Goal: Task Accomplishment & Management: Use online tool/utility

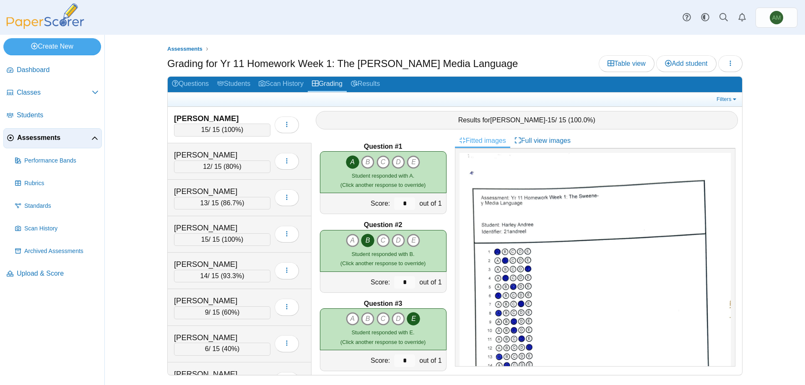
click at [334, 93] on div "Filters Show only: Loading…" at bounding box center [455, 100] width 575 height 14
click at [59, 72] on span "Dashboard" at bounding box center [58, 69] width 82 height 9
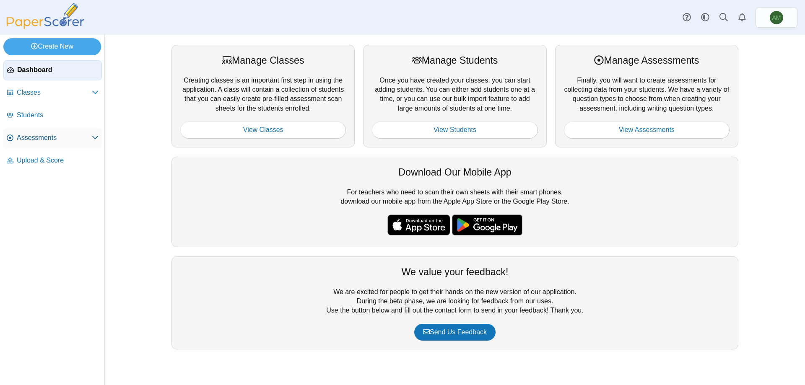
click at [58, 146] on link "Assessments" at bounding box center [52, 138] width 99 height 20
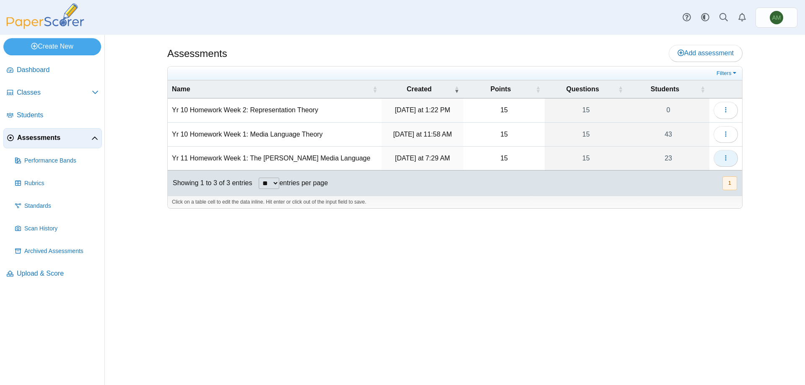
click at [730, 159] on button "button" at bounding box center [726, 158] width 24 height 17
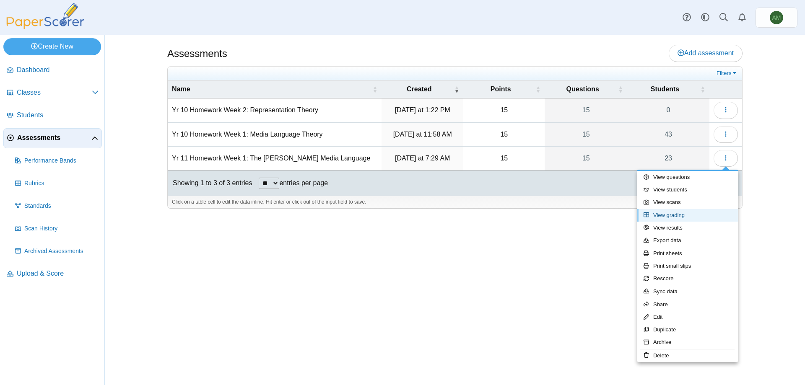
click at [705, 214] on link "View grading" at bounding box center [688, 215] width 101 height 13
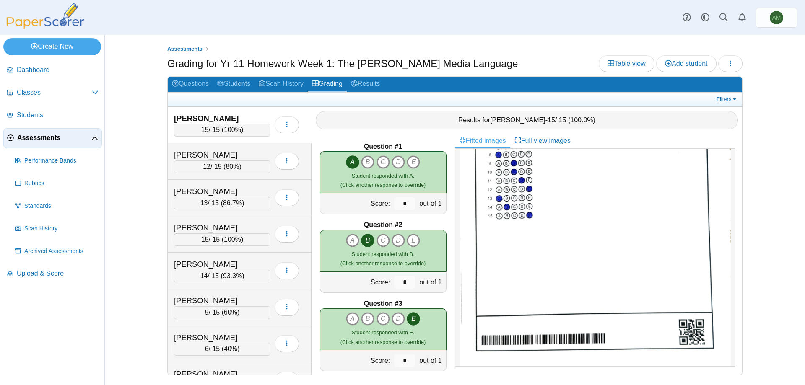
scroll to position [168, 0]
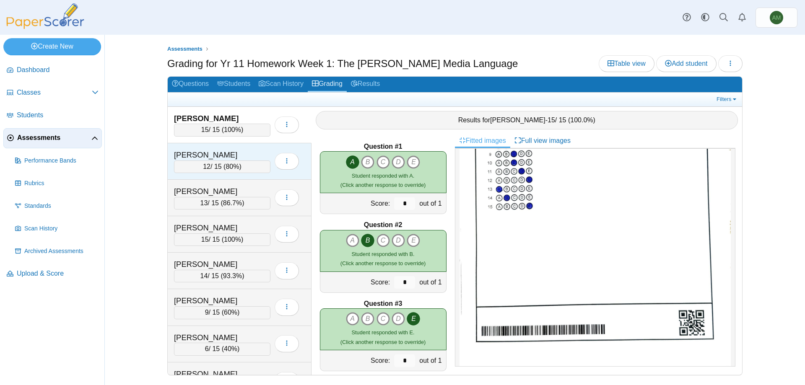
click at [235, 159] on div "Blackham, Freddie" at bounding box center [216, 155] width 84 height 11
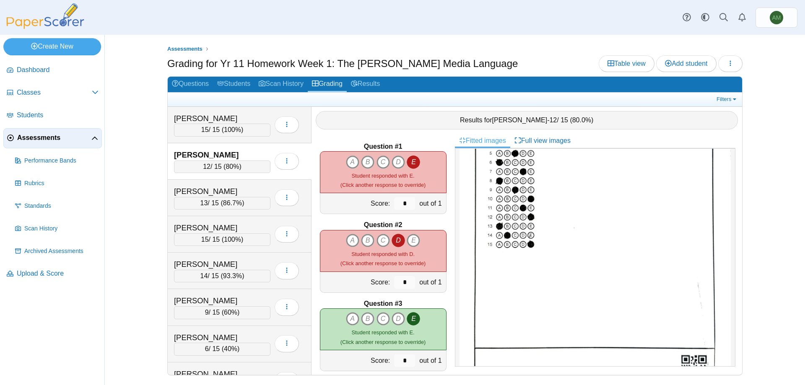
scroll to position [130, 0]
click at [234, 204] on span "86.7%" at bounding box center [232, 203] width 19 height 7
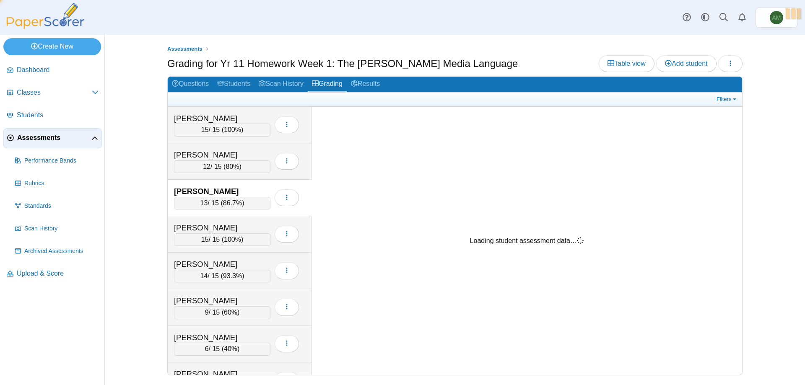
scroll to position [0, 0]
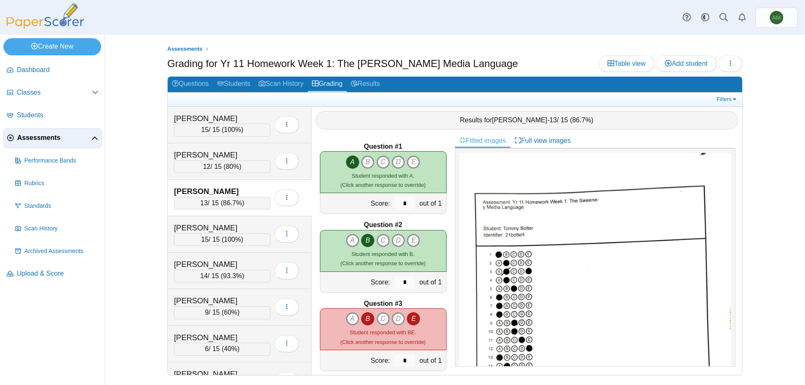
click at [362, 320] on icon "B" at bounding box center [367, 318] width 13 height 13
type input "*"
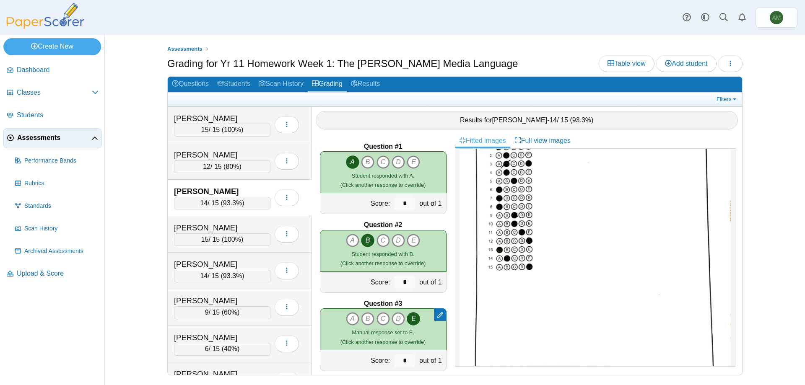
scroll to position [130, 0]
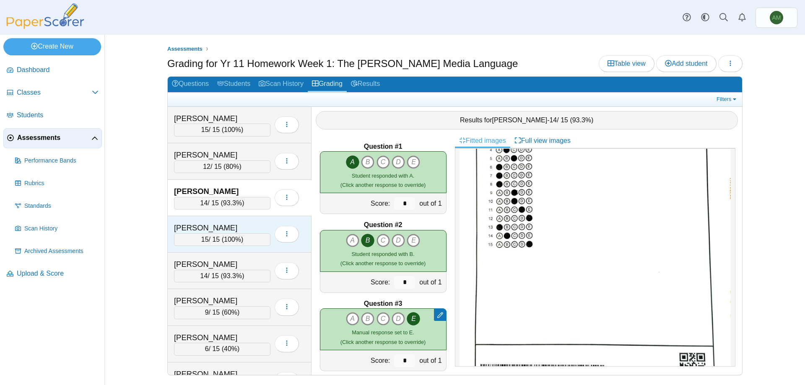
click at [247, 235] on div "15 / 15 ( 100% )" at bounding box center [222, 240] width 96 height 13
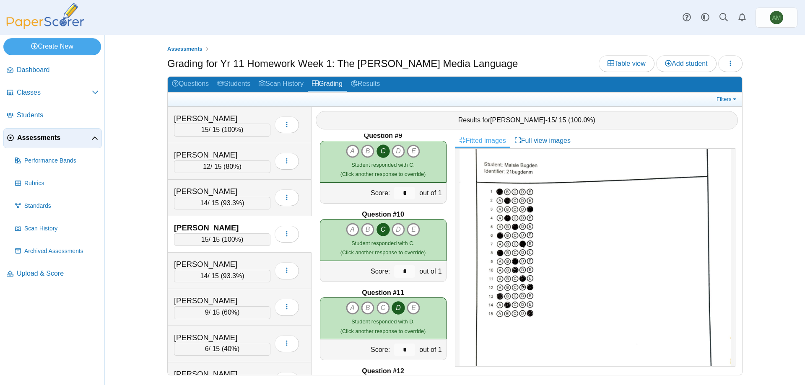
scroll to position [735, 0]
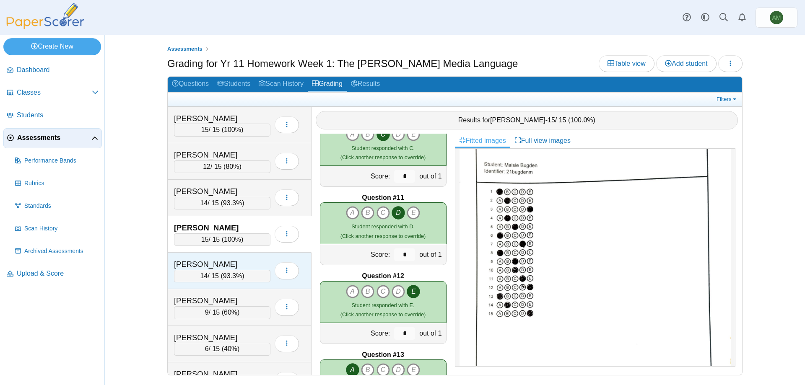
click at [226, 266] on div "[PERSON_NAME]" at bounding box center [216, 264] width 84 height 11
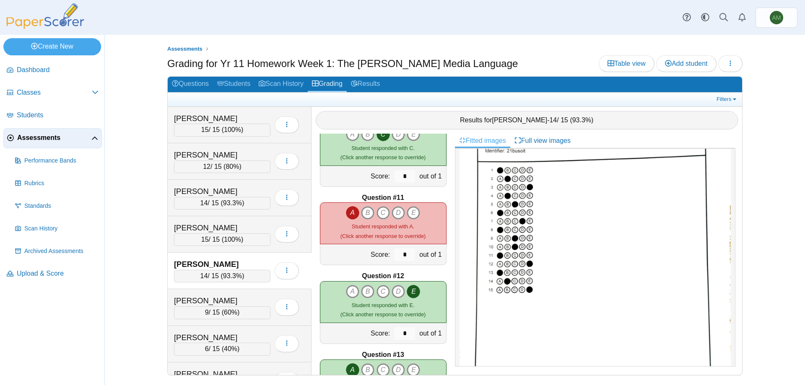
scroll to position [95, 0]
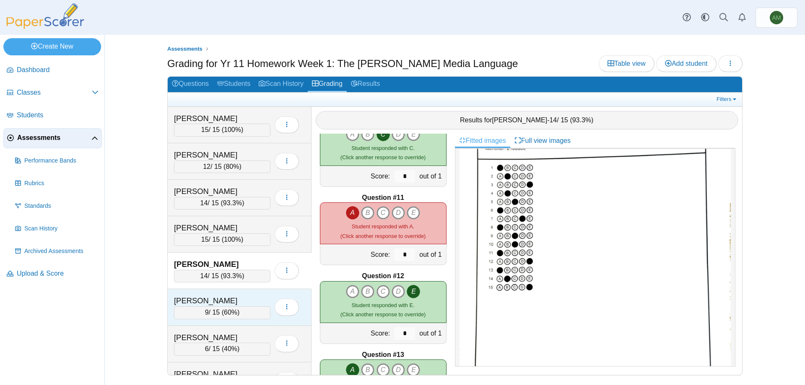
click at [232, 310] on span "60%" at bounding box center [230, 312] width 13 height 7
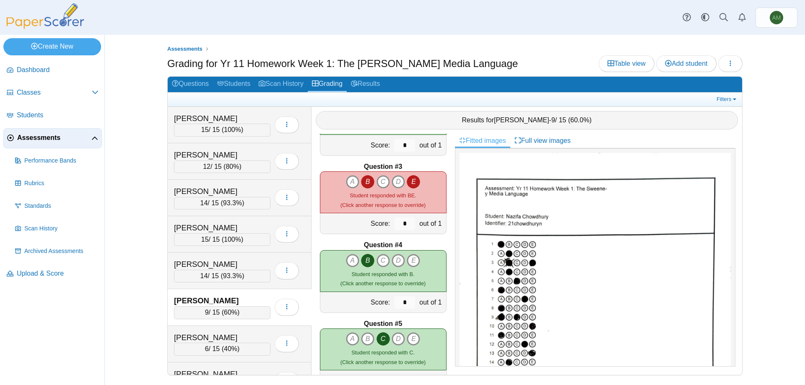
scroll to position [128, 0]
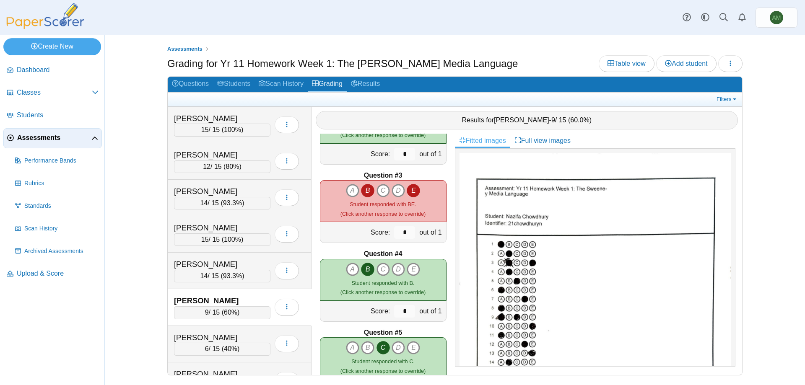
click at [365, 192] on icon "B" at bounding box center [367, 190] width 13 height 13
type input "*"
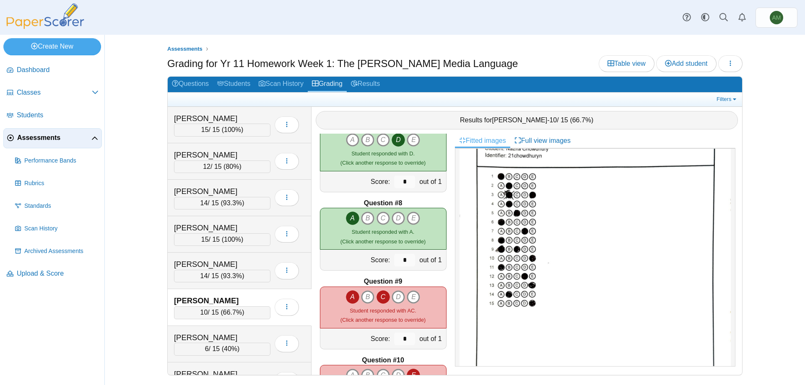
scroll to position [503, 0]
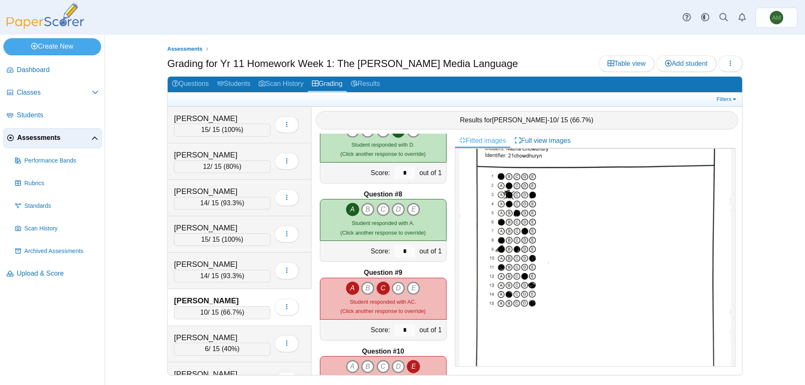
click at [352, 289] on icon "A" at bounding box center [352, 288] width 13 height 13
type input "*"
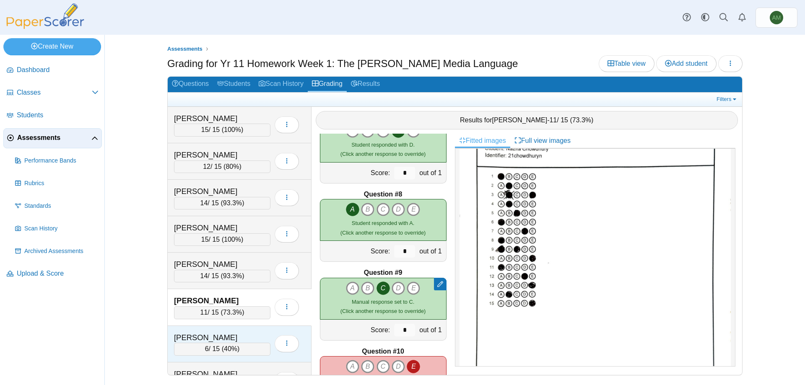
click at [240, 352] on div "6 / 15 ( 40% )" at bounding box center [222, 349] width 96 height 13
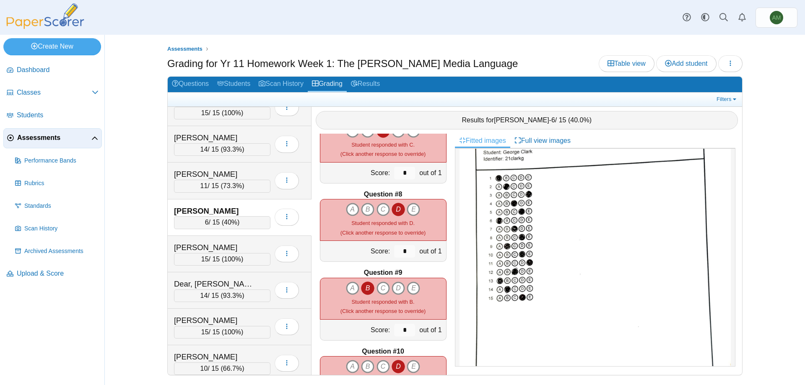
scroll to position [159, 0]
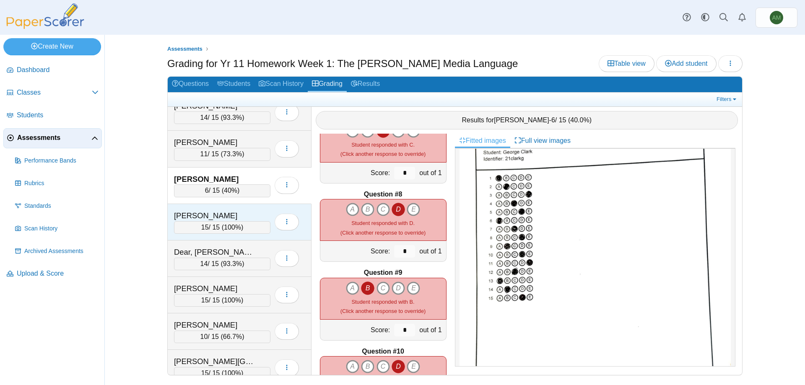
click at [239, 225] on span "100%" at bounding box center [232, 227] width 17 height 7
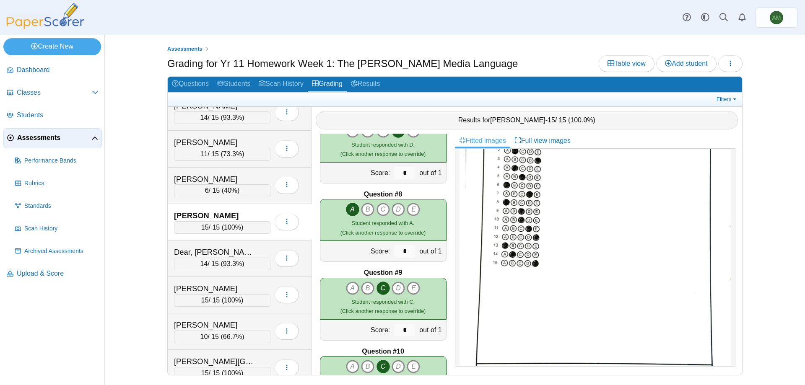
scroll to position [165, 0]
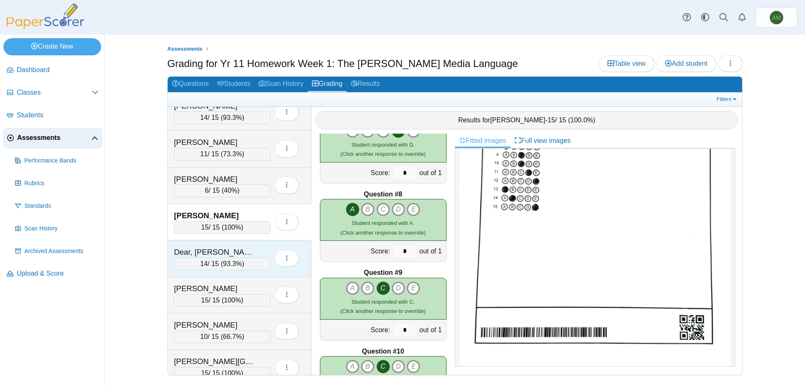
click at [244, 266] on div "14 / 15 ( 93.3% )" at bounding box center [222, 264] width 96 height 13
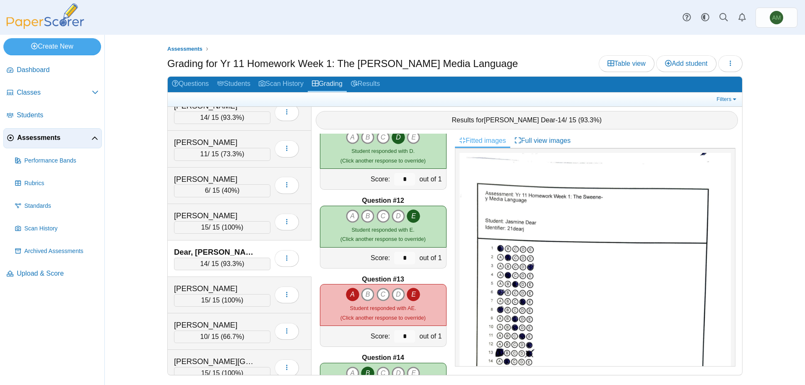
scroll to position [826, 0]
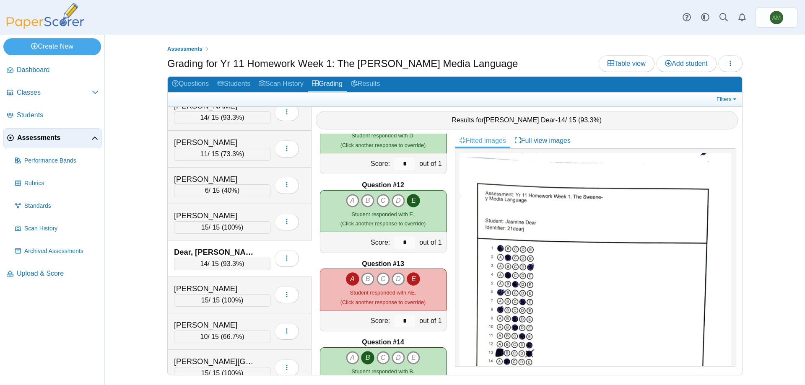
click at [464, 306] on img at bounding box center [595, 349] width 271 height 393
click at [415, 281] on icon "E" at bounding box center [413, 279] width 13 height 13
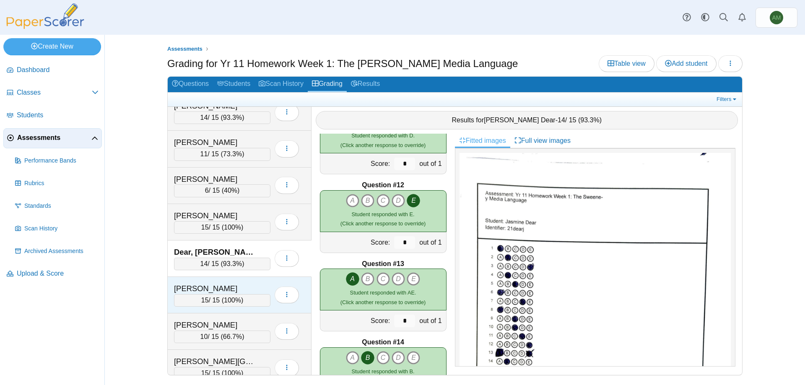
click at [228, 300] on span "100%" at bounding box center [232, 300] width 17 height 7
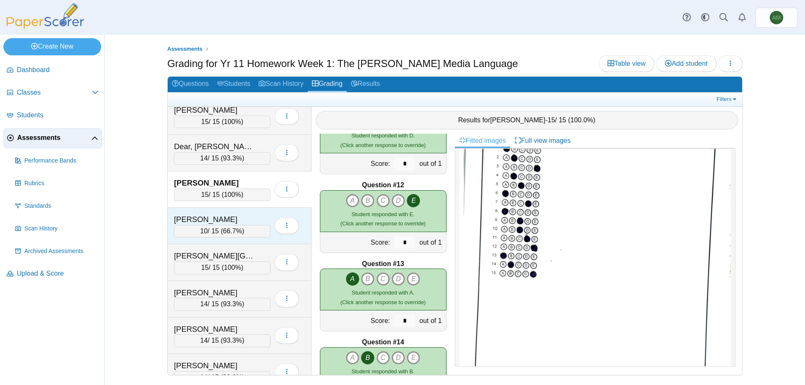
scroll to position [266, 0]
click at [240, 214] on div "[PERSON_NAME]" at bounding box center [216, 218] width 84 height 11
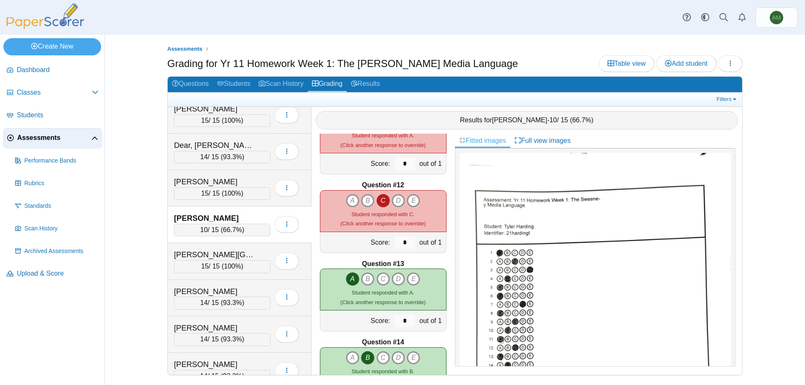
scroll to position [94, 0]
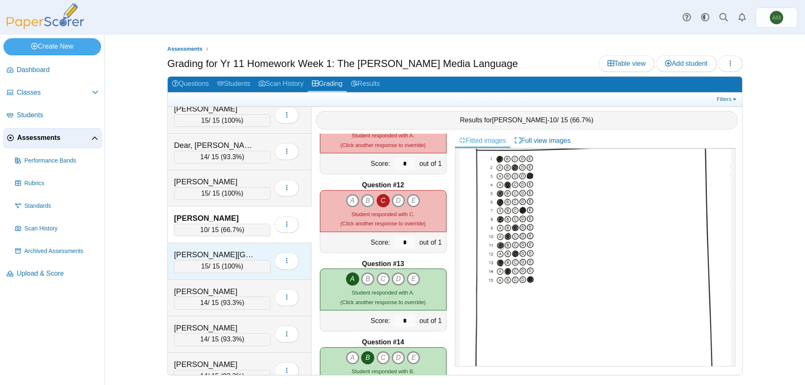
click at [211, 264] on div "15 / 15 ( 100% )" at bounding box center [222, 266] width 96 height 13
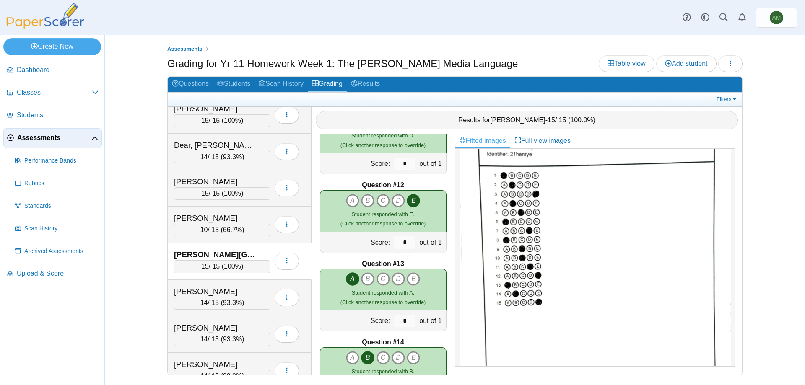
scroll to position [75, 0]
click at [247, 310] on div "Holmes, Jack 14 / 15 ( 93.3% ) Loading…" at bounding box center [240, 298] width 144 height 36
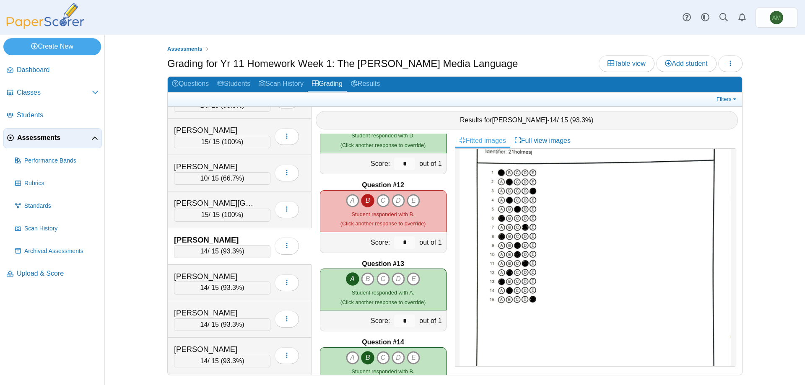
scroll to position [337, 0]
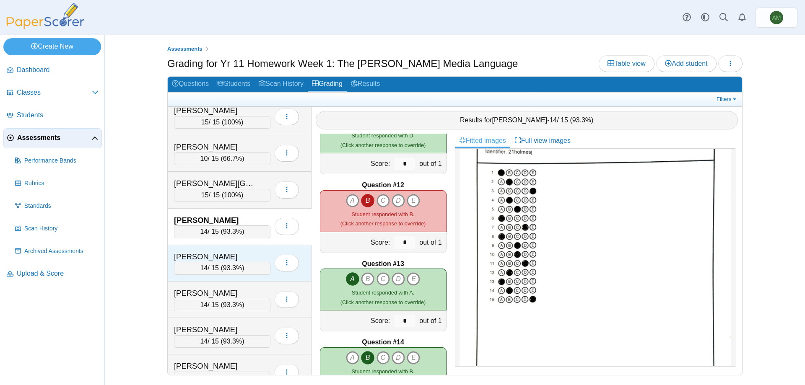
click at [250, 268] on div "14 / 15 ( 93.3% )" at bounding box center [222, 268] width 96 height 13
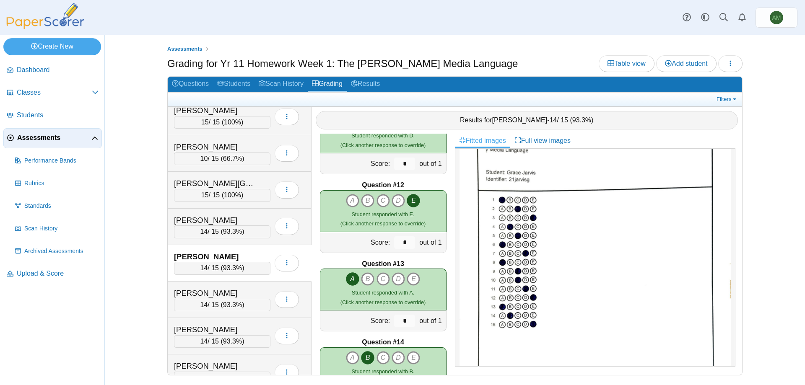
scroll to position [50, 0]
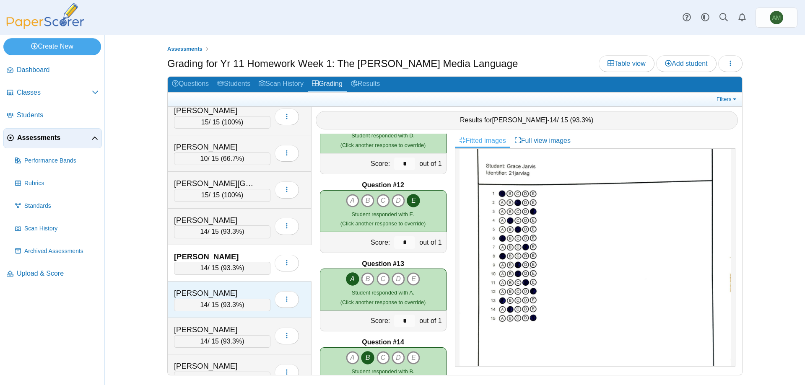
click at [241, 303] on span "93.3%" at bounding box center [232, 305] width 19 height 7
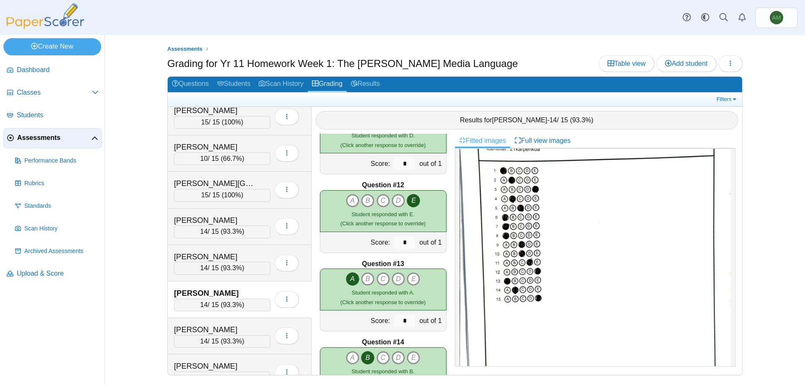
scroll to position [81, 0]
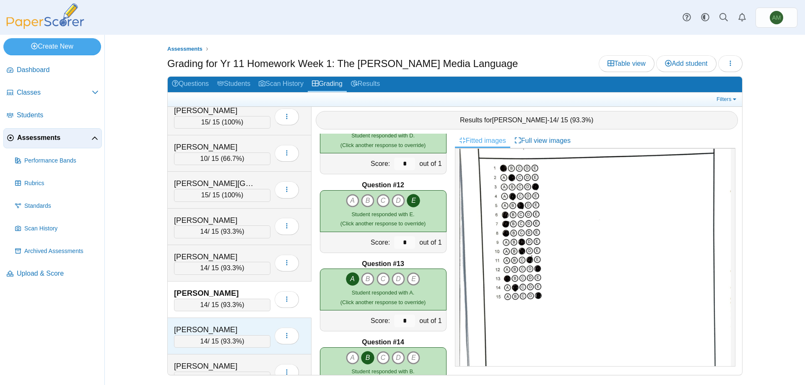
click at [232, 341] on span "93.3%" at bounding box center [232, 341] width 19 height 7
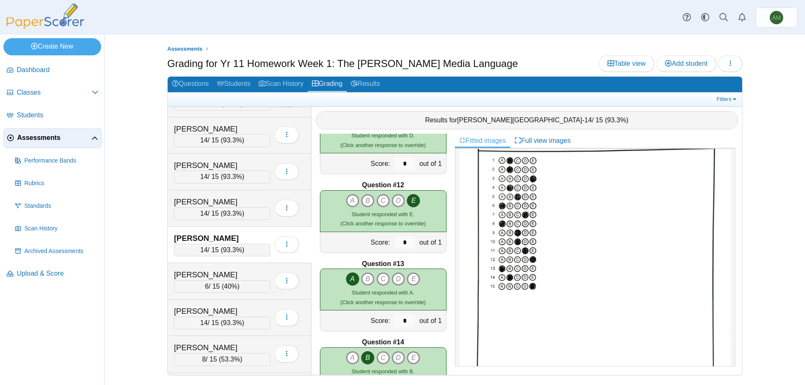
scroll to position [527, 0]
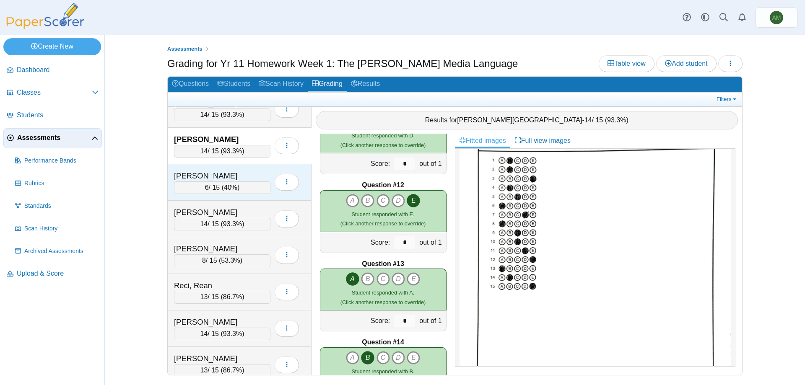
click at [230, 178] on div "[PERSON_NAME]" at bounding box center [216, 176] width 84 height 11
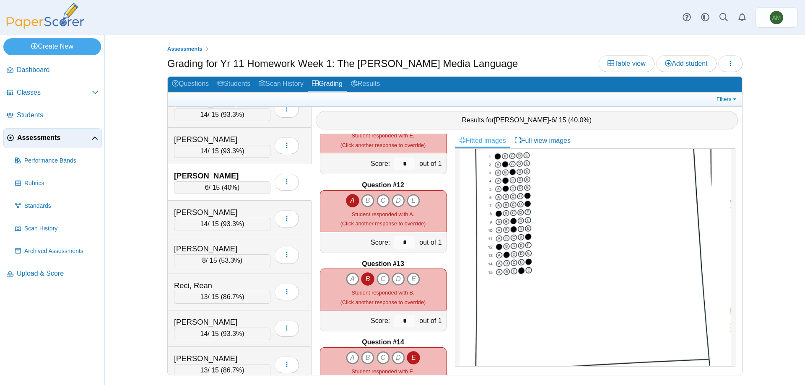
scroll to position [0, 0]
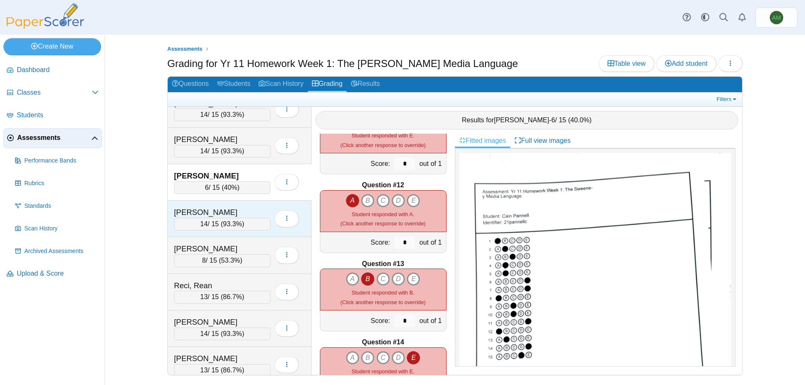
click at [216, 215] on div "[PERSON_NAME]" at bounding box center [216, 212] width 84 height 11
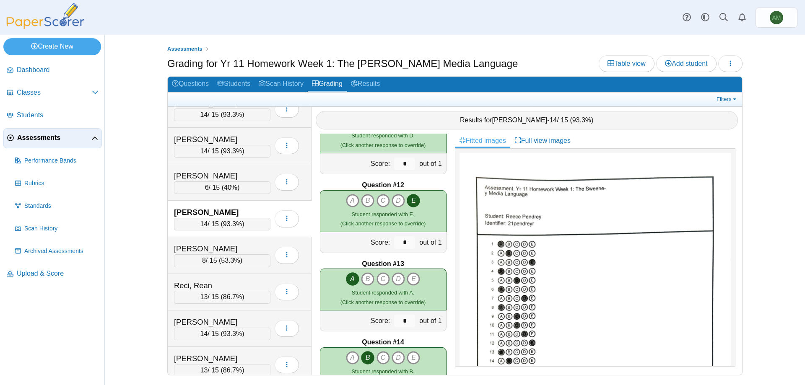
scroll to position [56, 0]
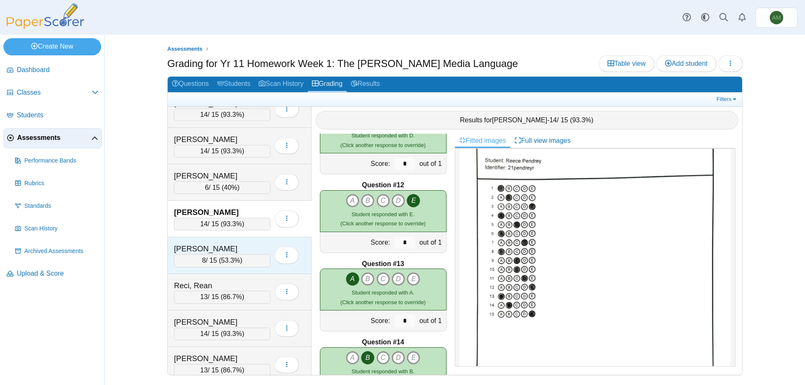
click at [228, 266] on div "8 / 15 ( 53.3% )" at bounding box center [222, 261] width 96 height 13
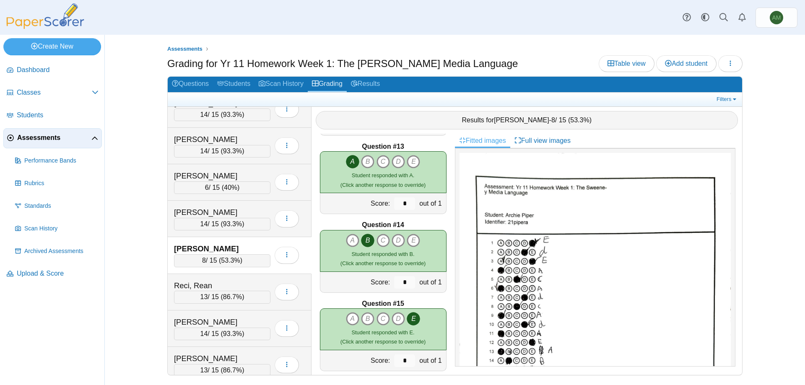
scroll to position [954, 0]
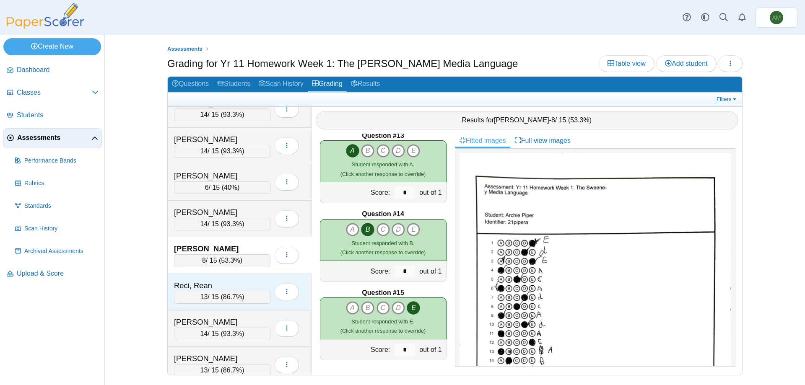
click at [216, 281] on div "Reci, Rean" at bounding box center [216, 286] width 84 height 11
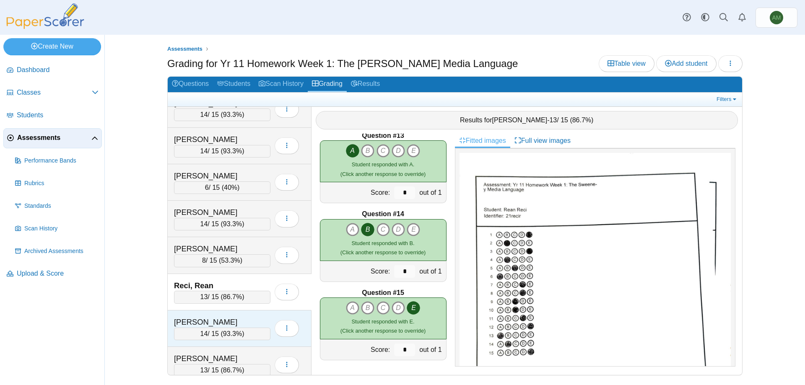
click at [246, 330] on div "14 / 15 ( 93.3% )" at bounding box center [222, 334] width 96 height 13
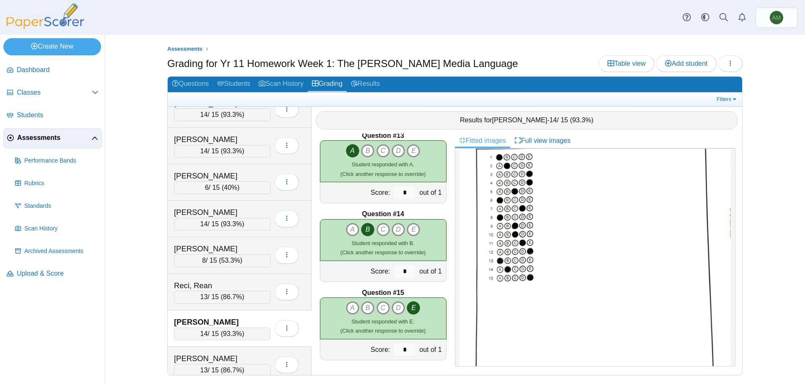
scroll to position [572, 0]
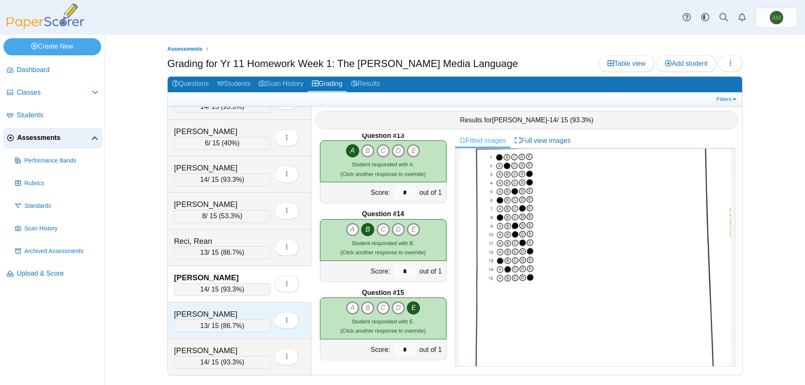
click at [208, 308] on div "Temba, Tanya 13 / 15 ( 86.7% ) Loading…" at bounding box center [240, 321] width 144 height 36
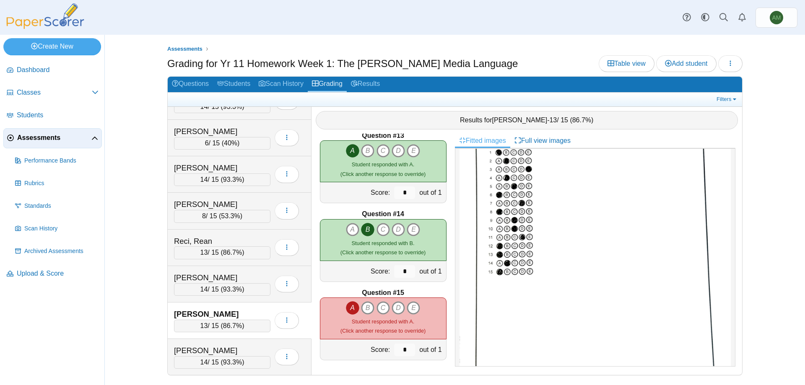
scroll to position [0, 0]
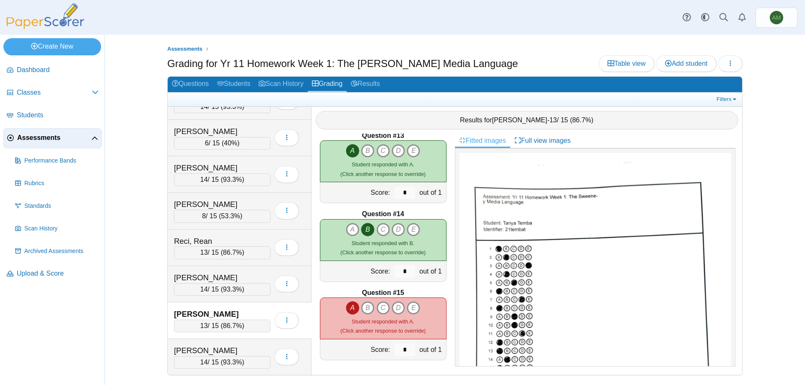
drag, startPoint x: 736, startPoint y: 251, endPoint x: 738, endPoint y: 284, distance: 32.8
click at [738, 284] on div "Fitted images Full view images" at bounding box center [598, 255] width 287 height 242
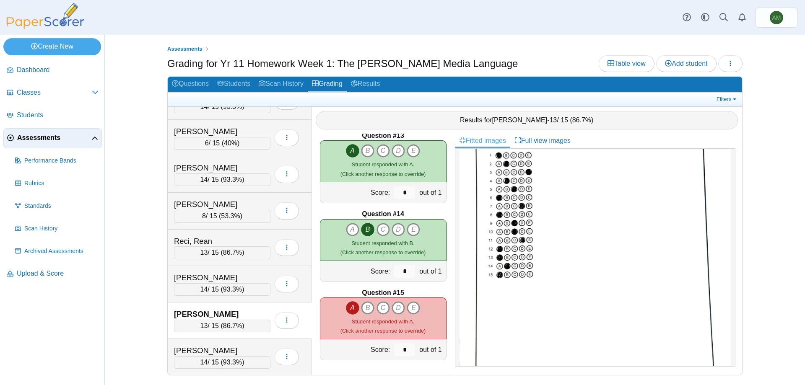
scroll to position [134, 0]
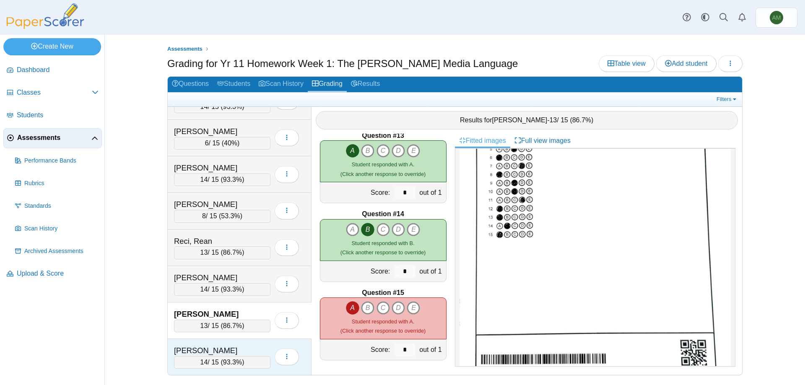
click at [215, 361] on div "14 / 15 ( 93.3% )" at bounding box center [222, 363] width 96 height 13
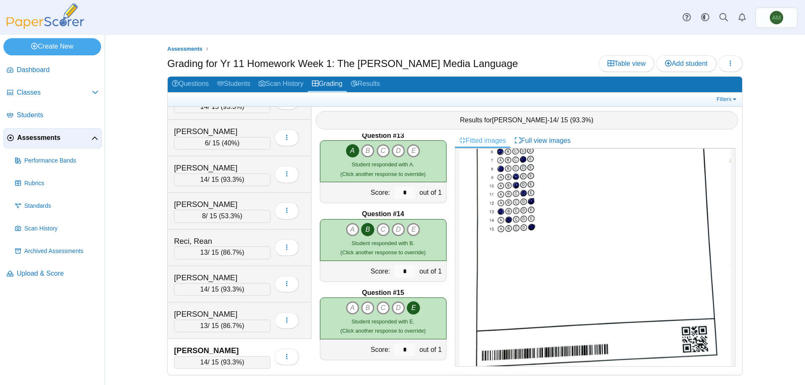
scroll to position [0, 0]
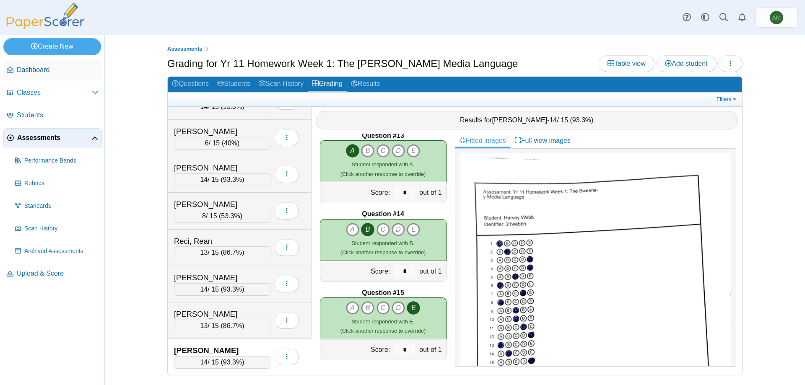
click at [22, 73] on span "Dashboard" at bounding box center [58, 69] width 82 height 9
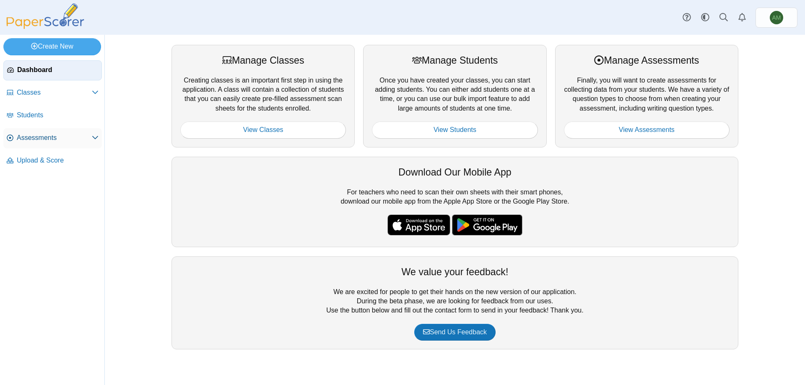
click at [54, 131] on link "Assessments" at bounding box center [52, 138] width 99 height 20
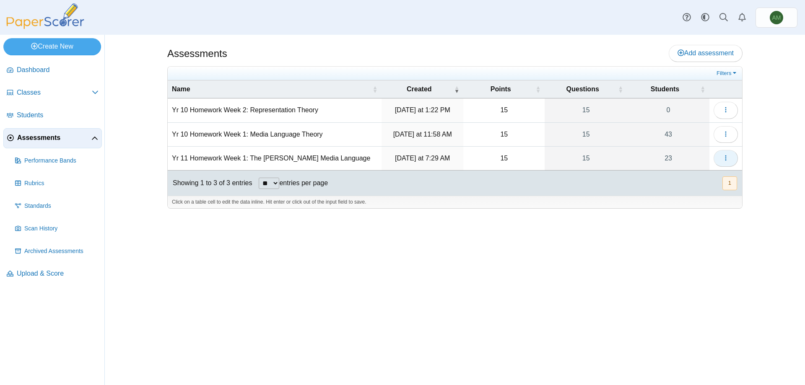
click at [730, 156] on button "button" at bounding box center [726, 158] width 24 height 17
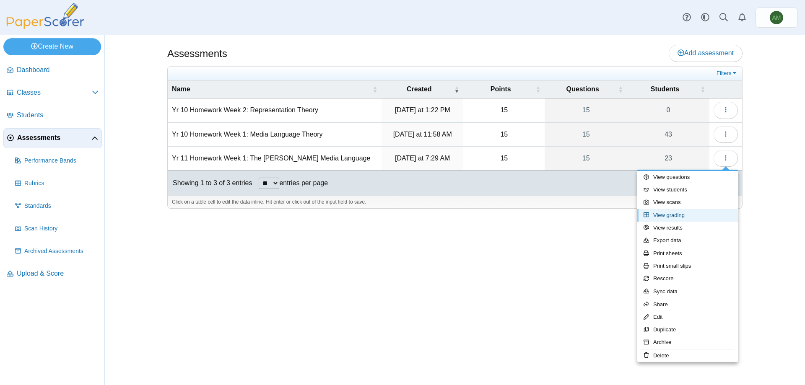
click at [702, 216] on link "View grading" at bounding box center [688, 215] width 101 height 13
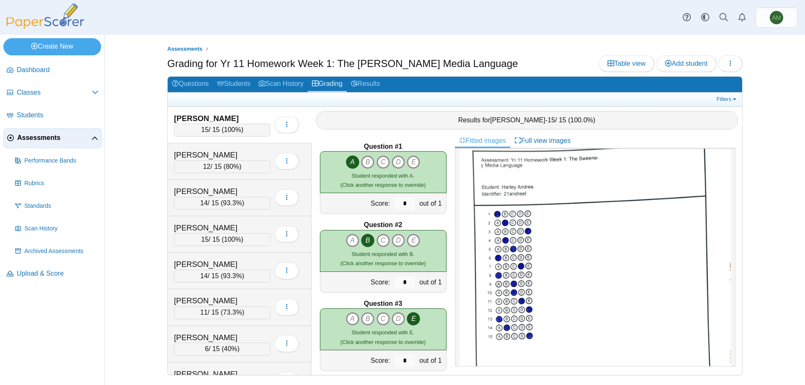
scroll to position [43, 0]
